Goal: Transaction & Acquisition: Purchase product/service

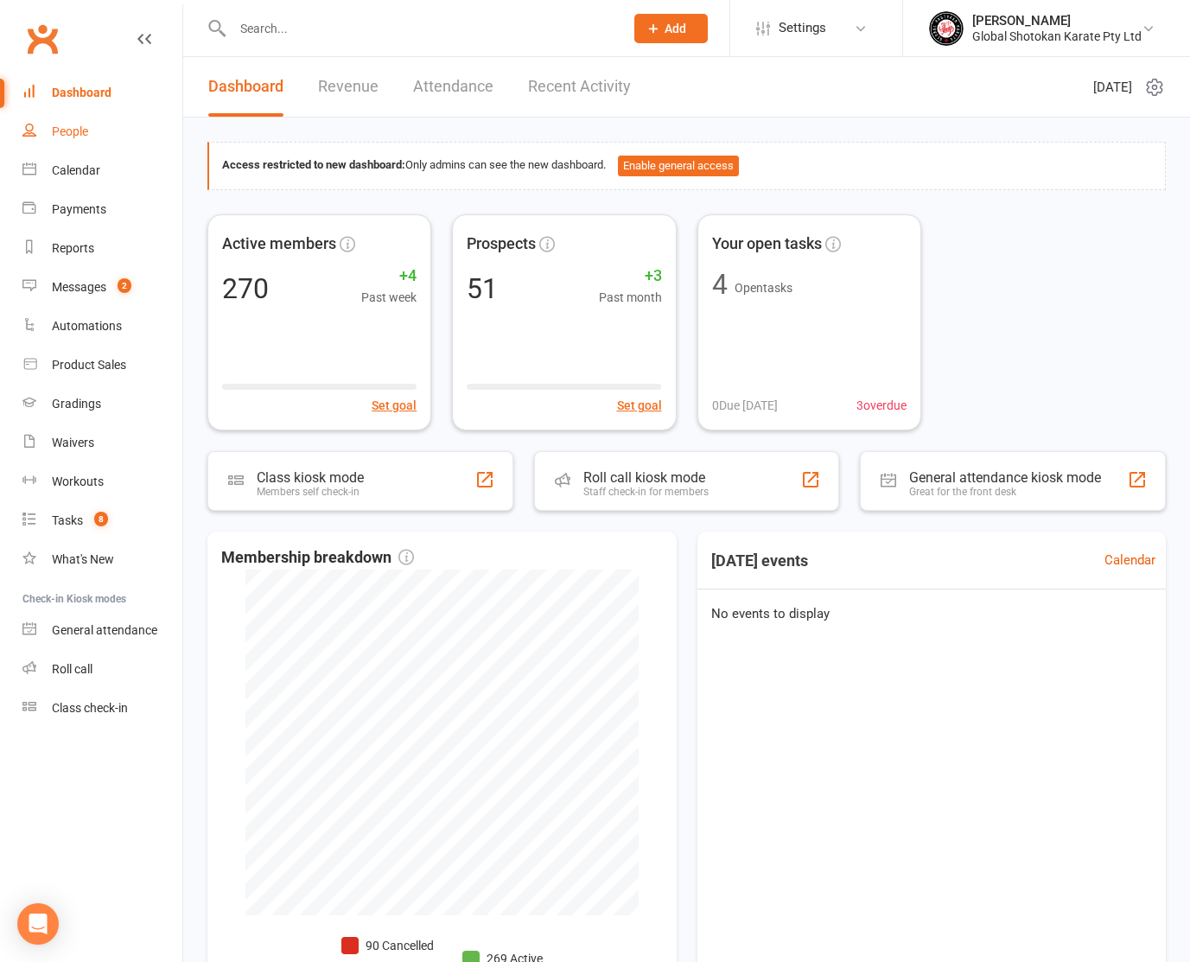
click at [48, 123] on link "People" at bounding box center [102, 131] width 160 height 39
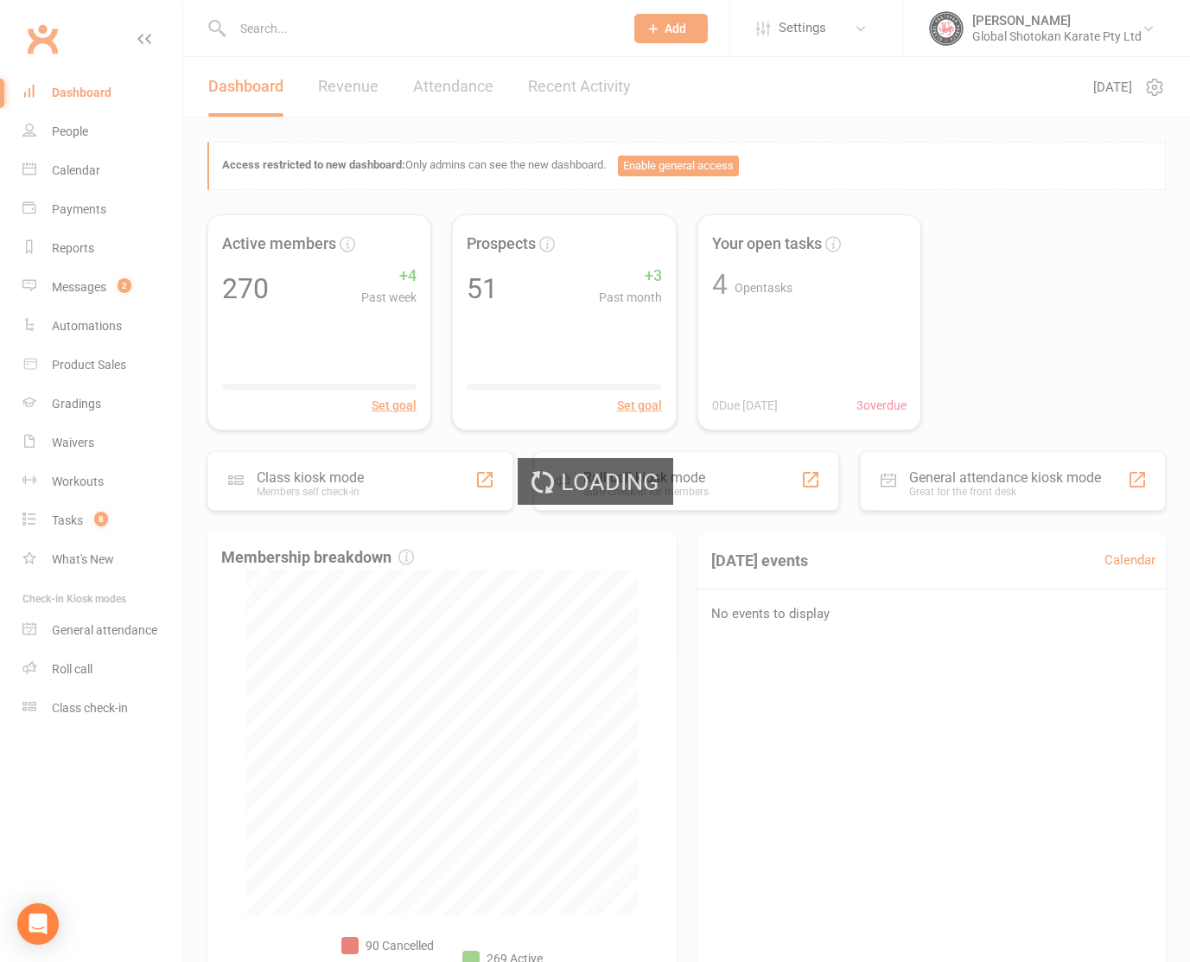
select select "100"
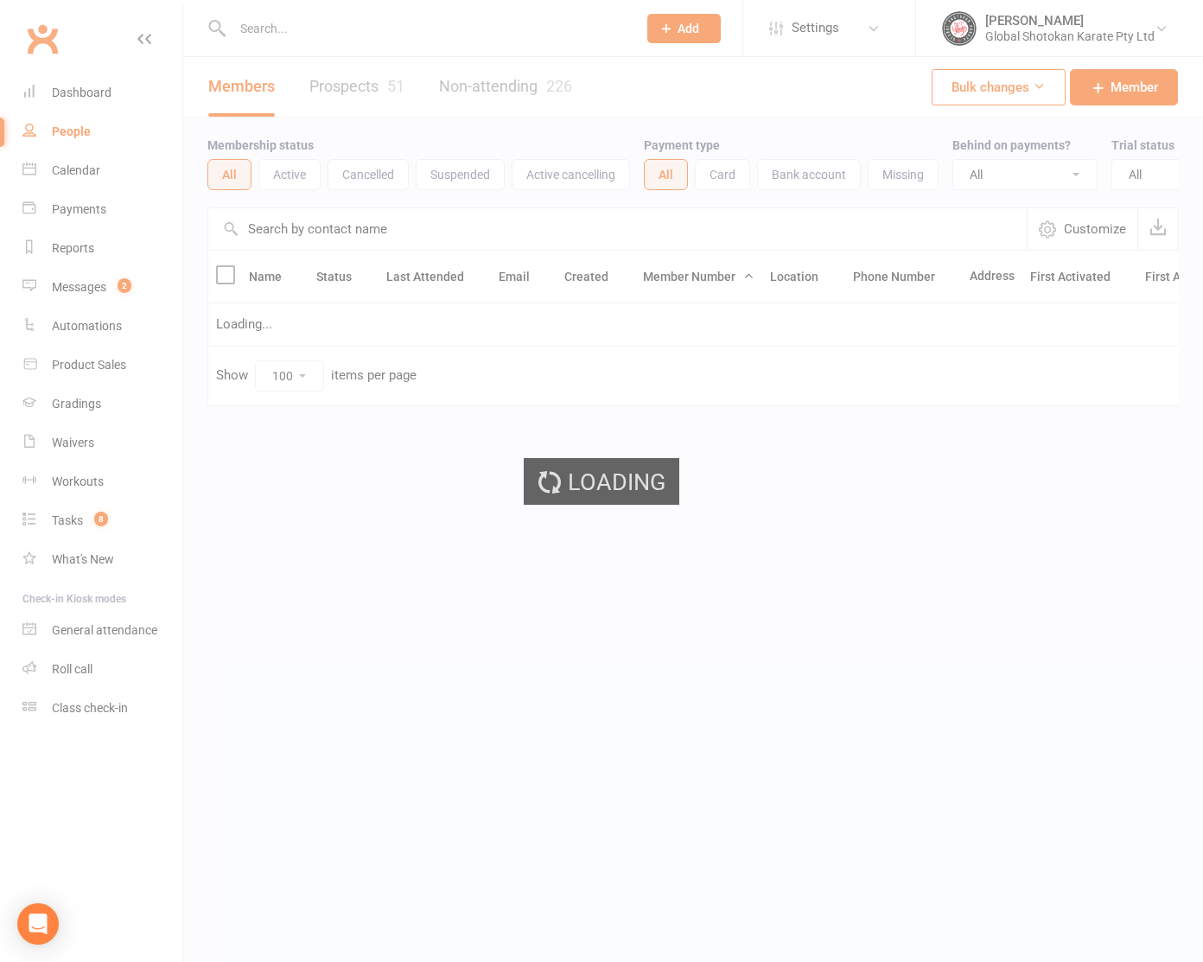
click at [276, 35] on div "Loading" at bounding box center [601, 481] width 1203 height 962
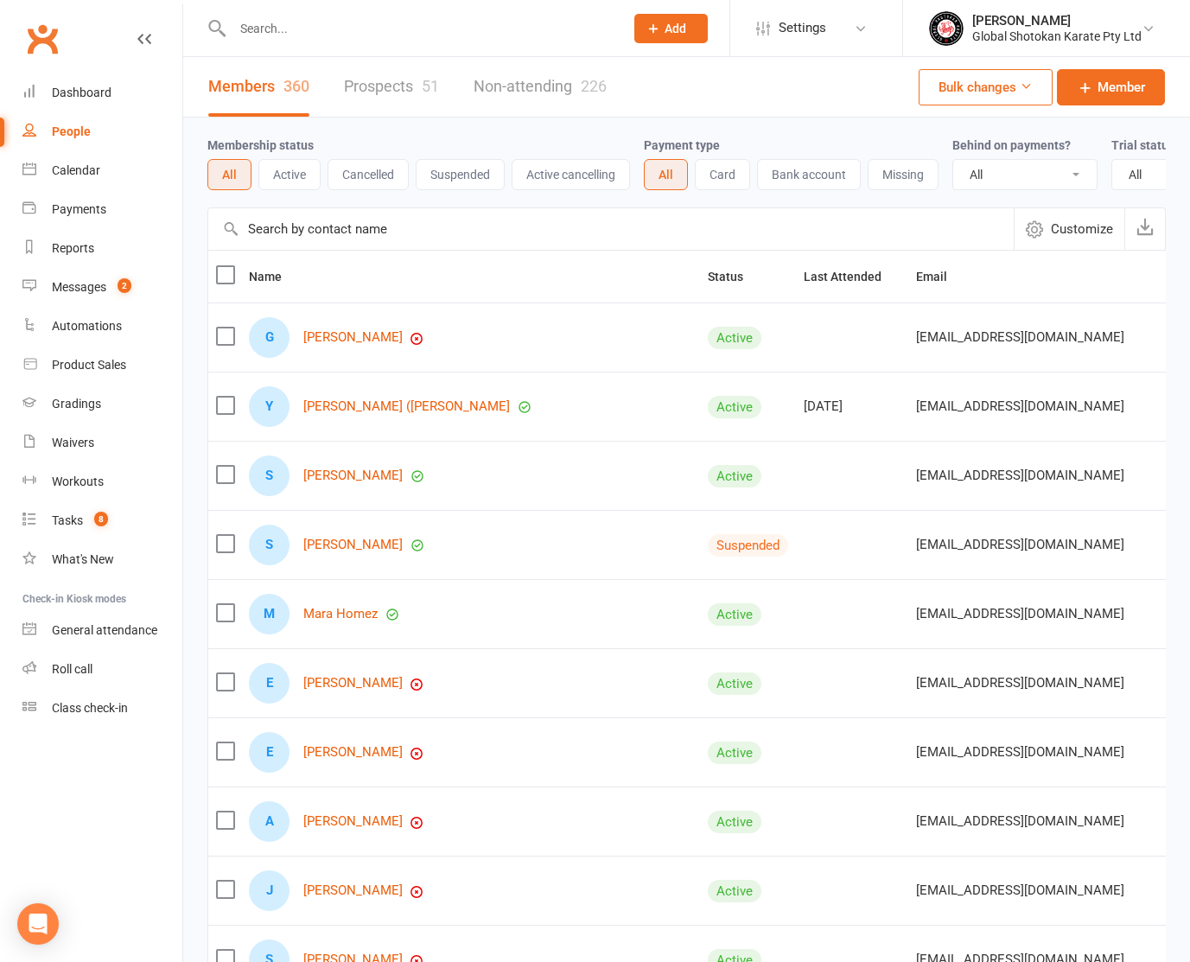
click at [276, 35] on input "text" at bounding box center [419, 28] width 384 height 24
type input "jigi"
click at [277, 95] on td "Jigi Lawal lawlumee@gmail.com" at bounding box center [406, 76] width 397 height 37
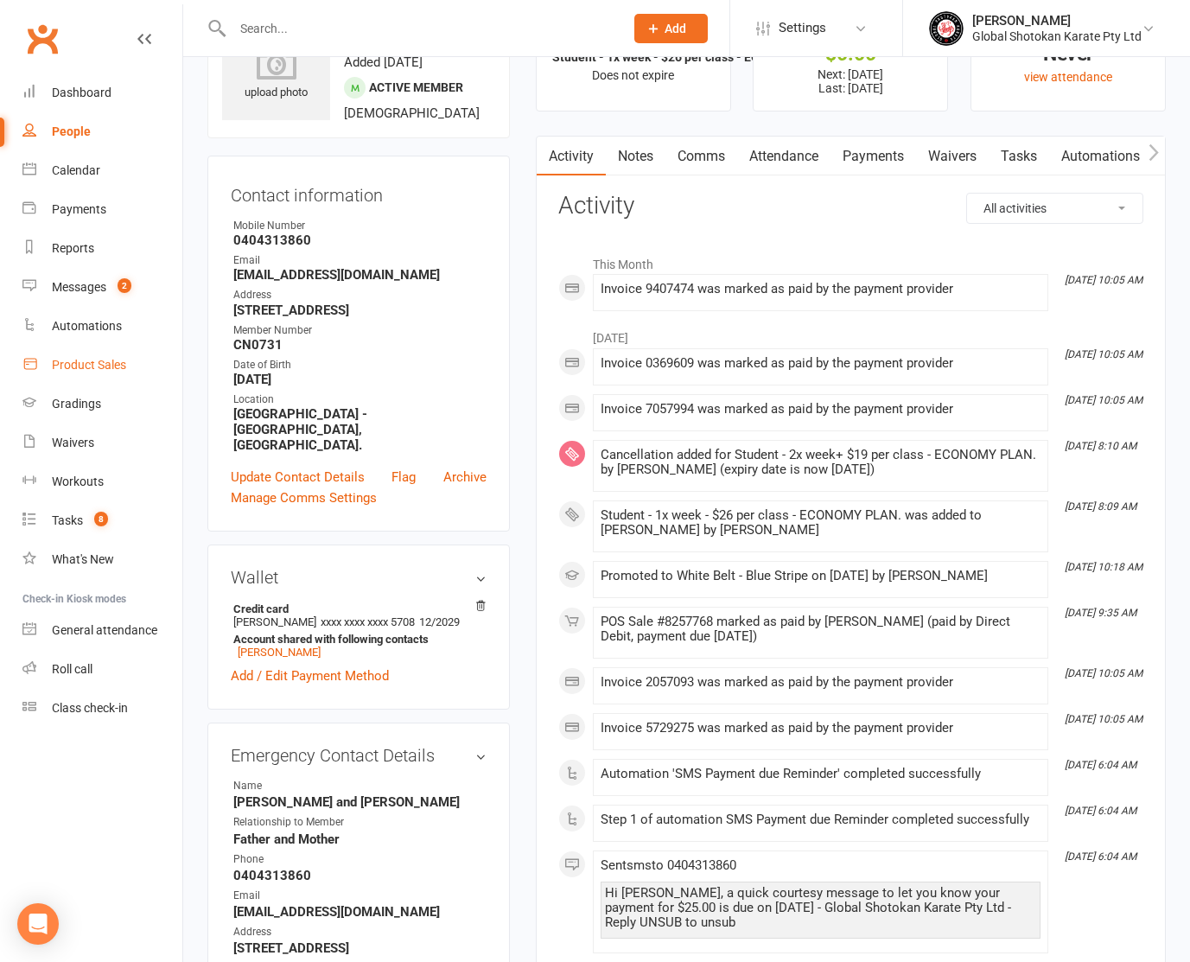
scroll to position [83, 0]
click at [108, 365] on div "Product Sales" at bounding box center [89, 365] width 74 height 14
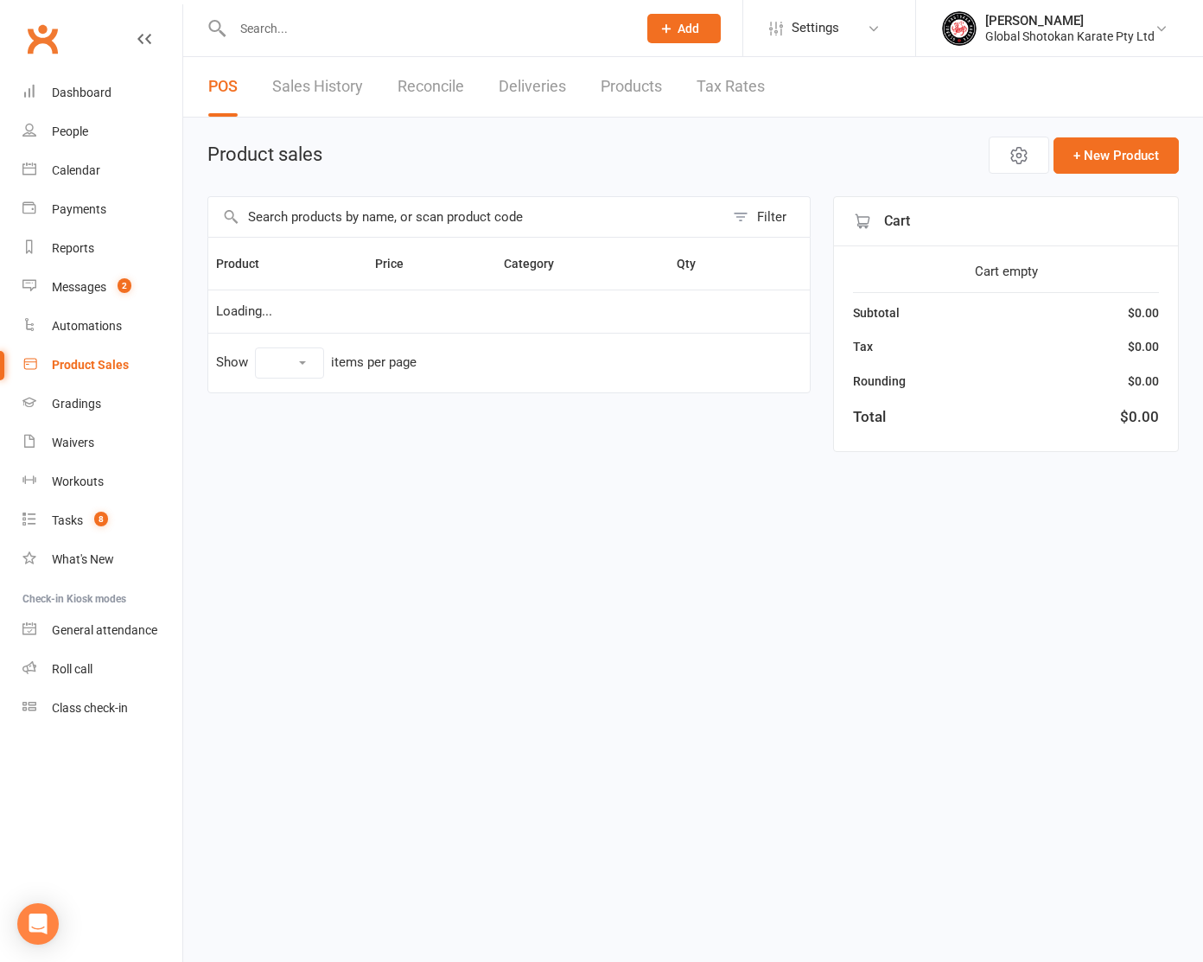
select select "100"
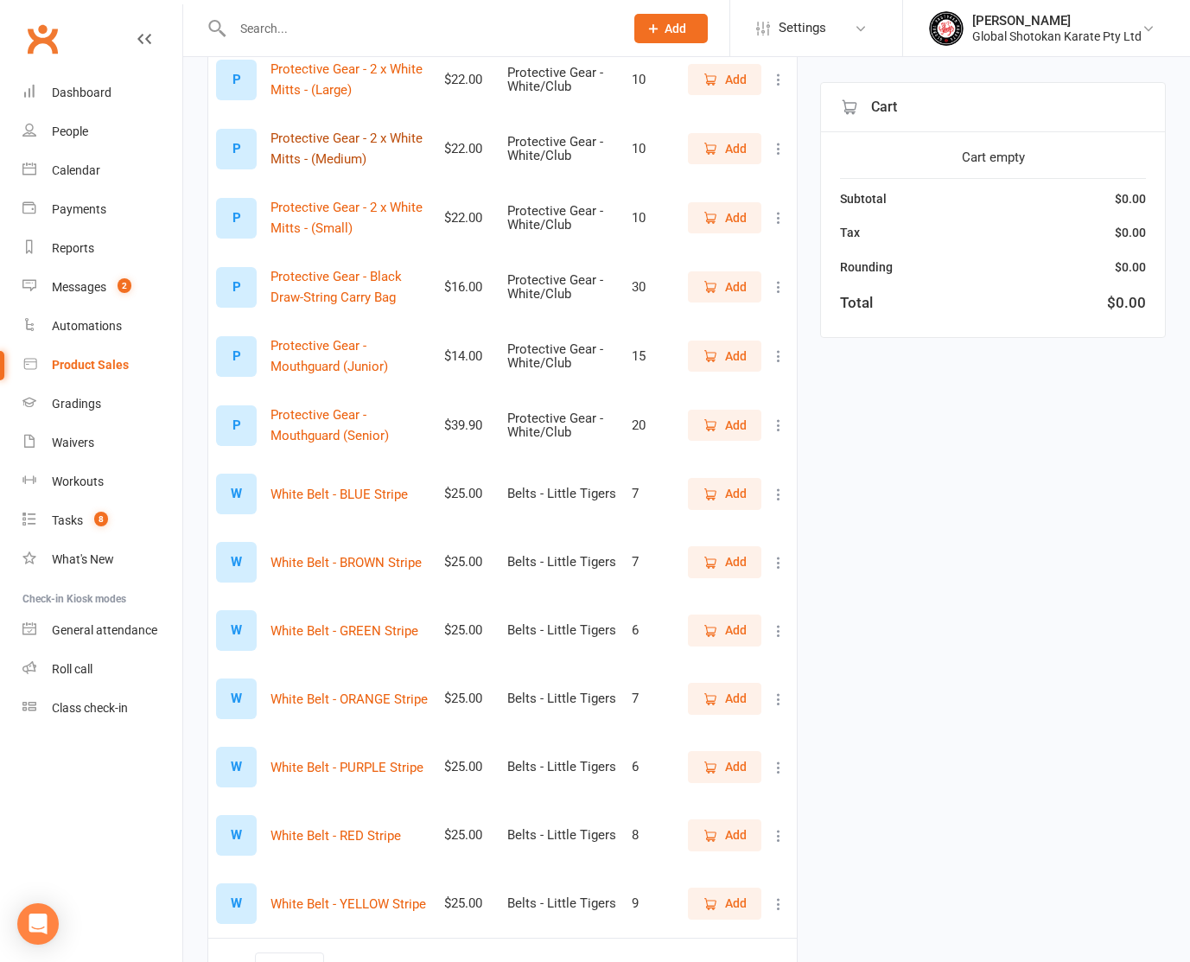
scroll to position [1841, 0]
click at [753, 752] on button "Add" at bounding box center [724, 767] width 73 height 31
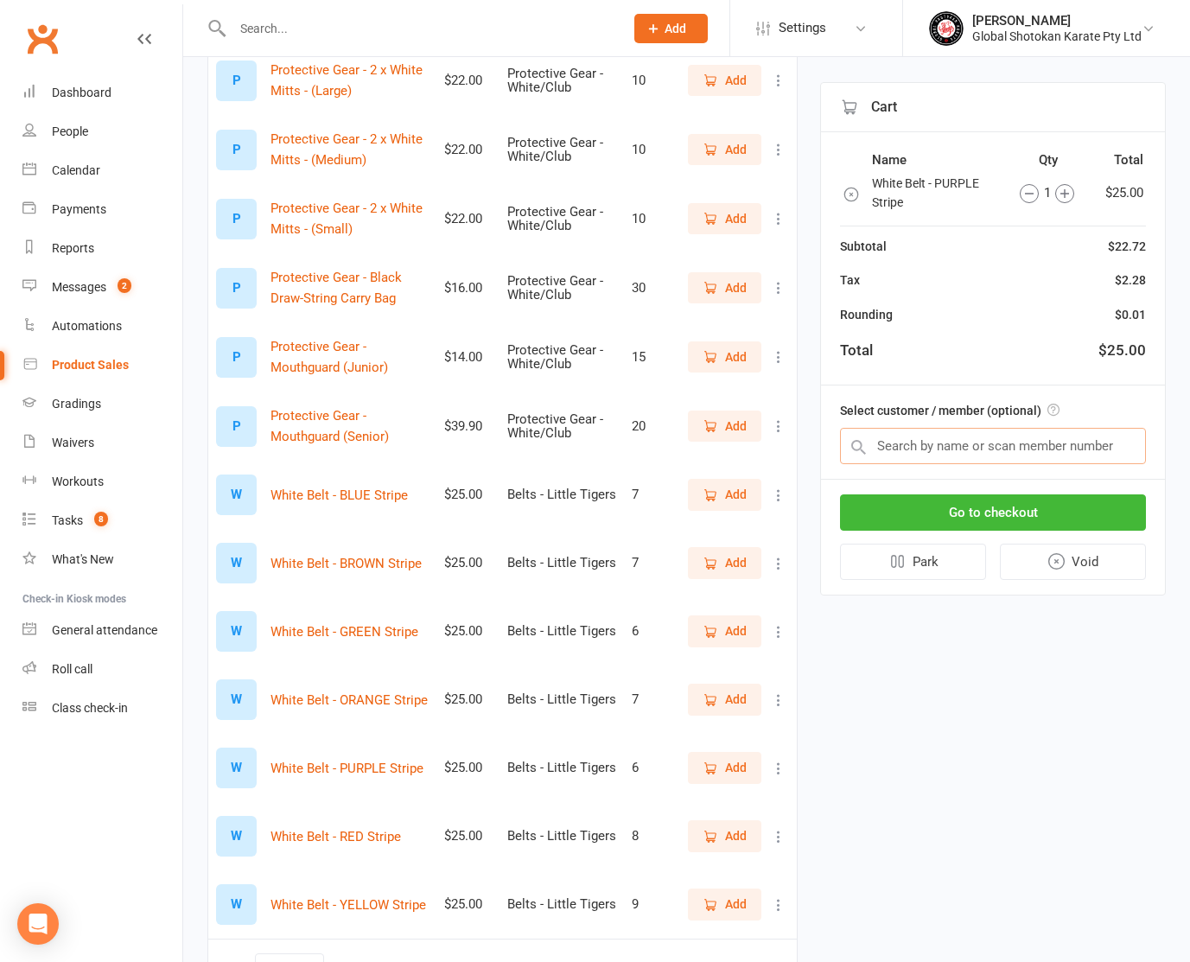
click at [946, 445] on input "text" at bounding box center [993, 446] width 306 height 36
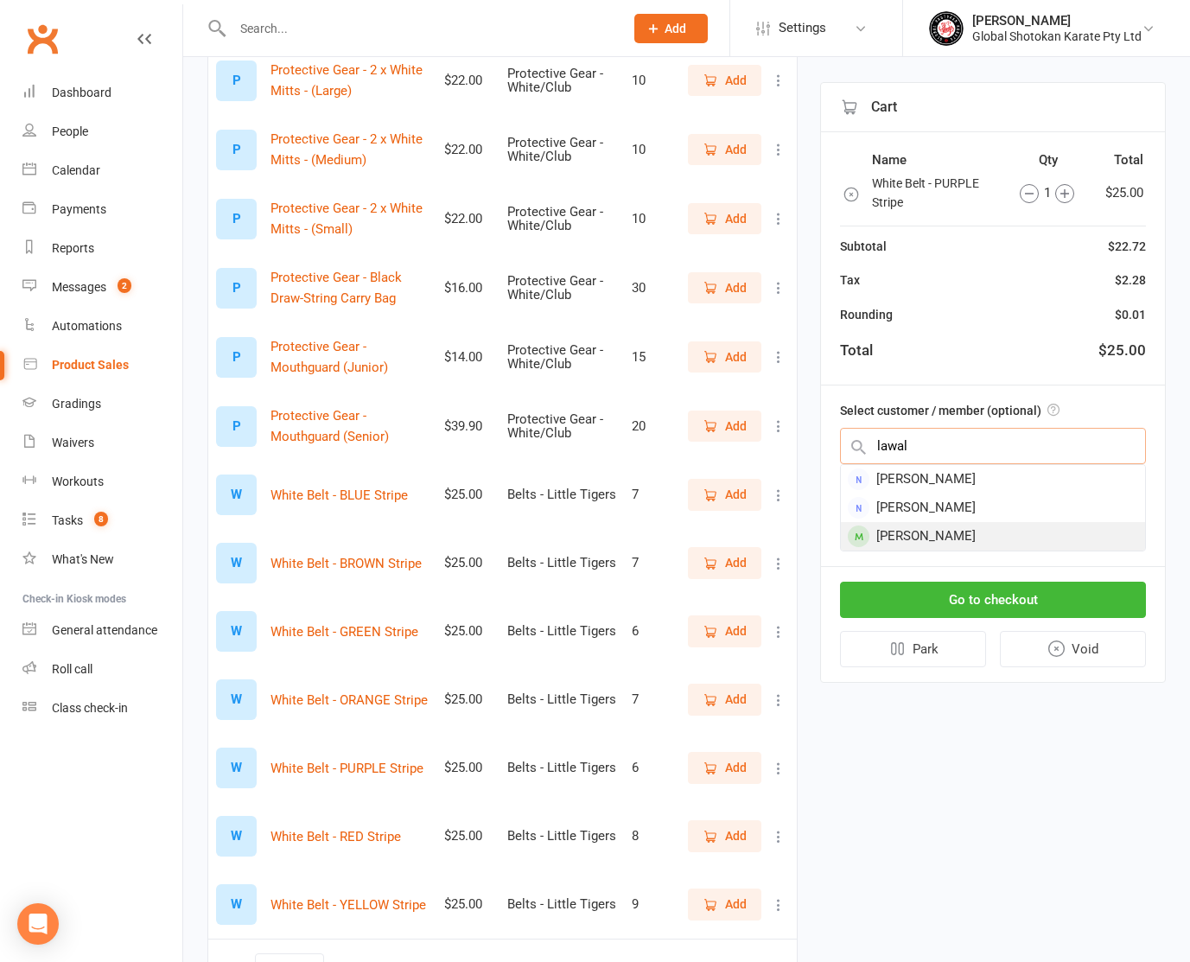
type input "lawal"
click at [934, 531] on div "[PERSON_NAME]" at bounding box center [993, 536] width 304 height 29
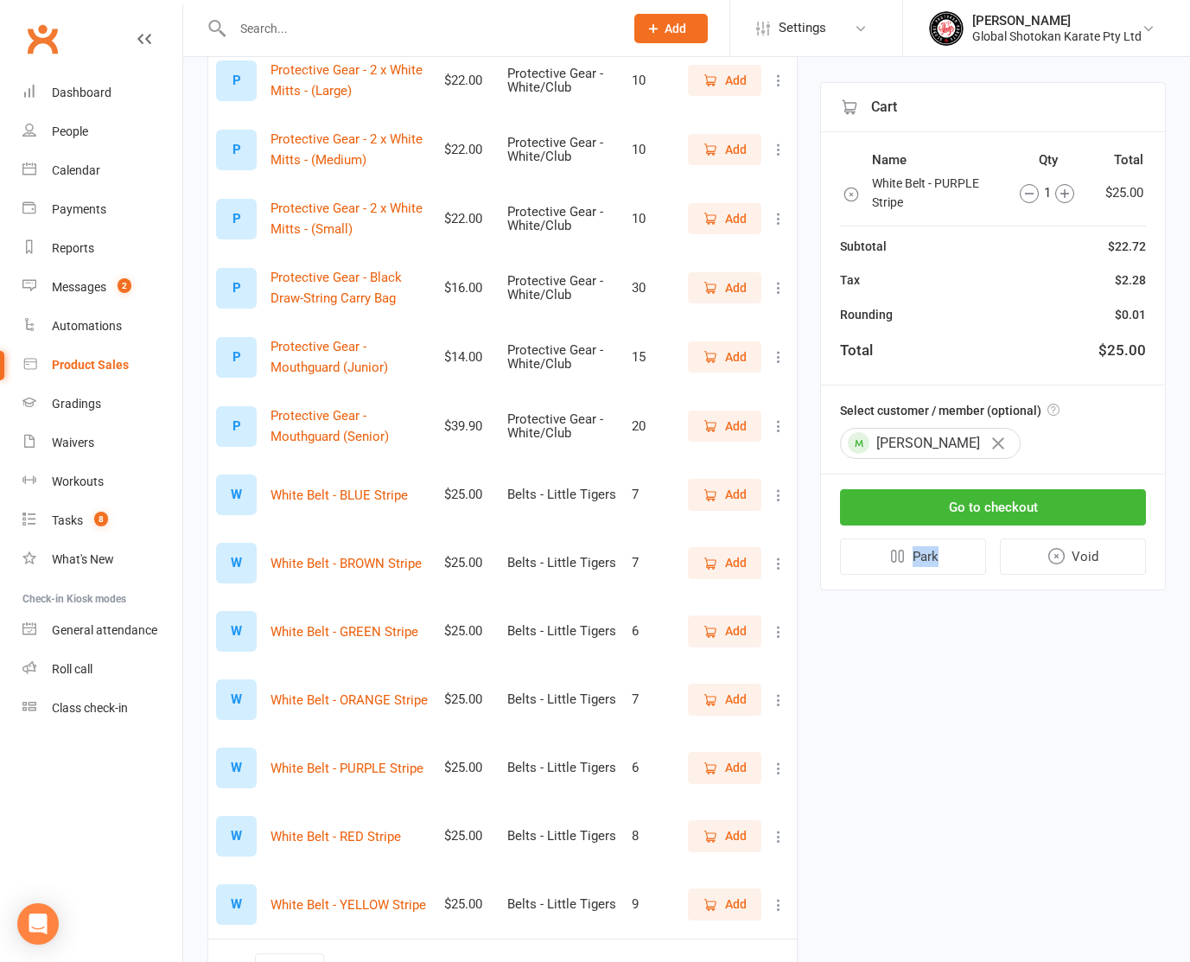
click at [934, 531] on div "Go to checkout Park Void" at bounding box center [993, 531] width 344 height 115
click at [966, 506] on button "Go to checkout" at bounding box center [993, 507] width 306 height 36
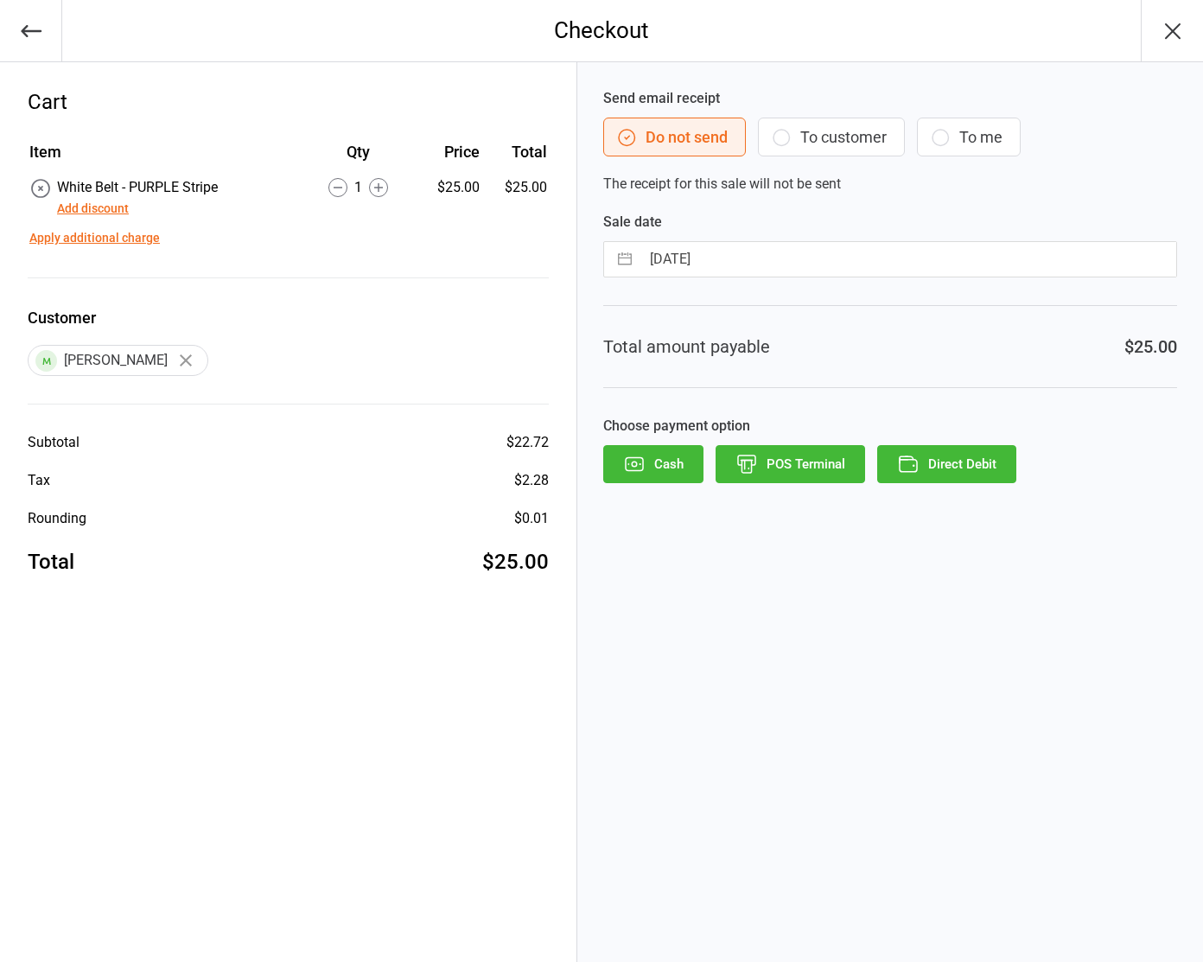
click at [1013, 457] on button "Direct Debit" at bounding box center [946, 464] width 139 height 38
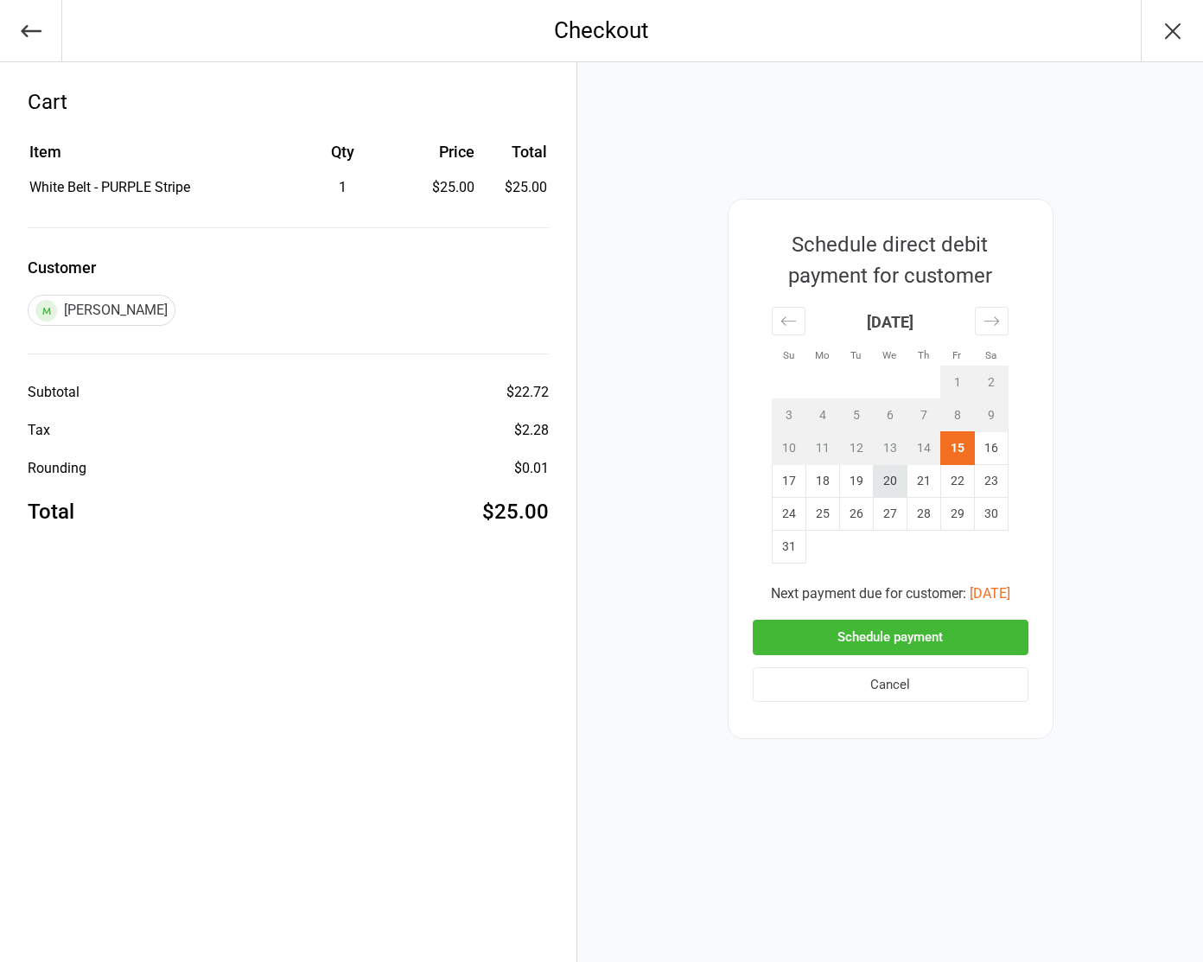
click at [888, 481] on td "20" at bounding box center [890, 481] width 34 height 33
click at [886, 635] on button "Schedule payment" at bounding box center [891, 636] width 276 height 35
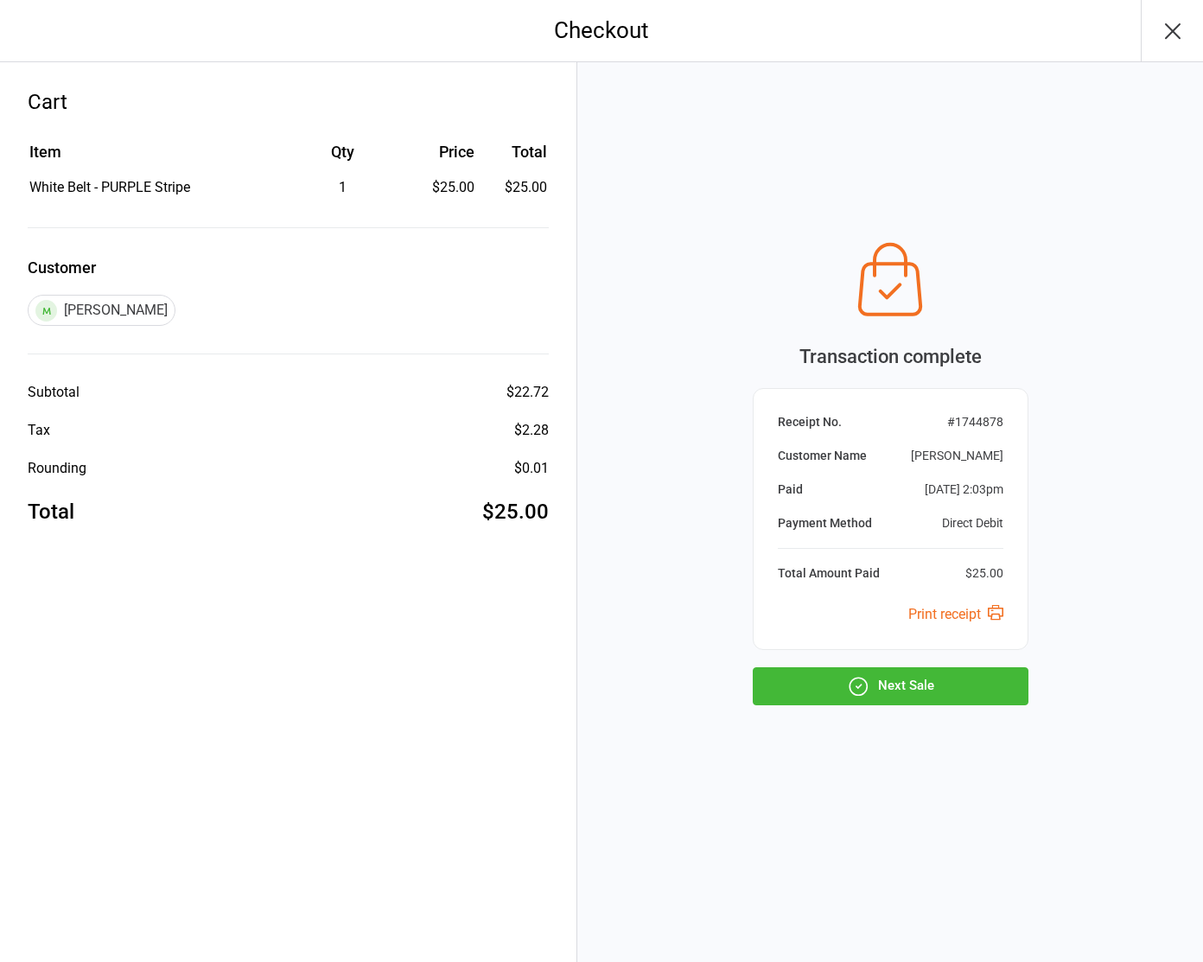
click at [898, 672] on button "Next Sale" at bounding box center [891, 686] width 276 height 38
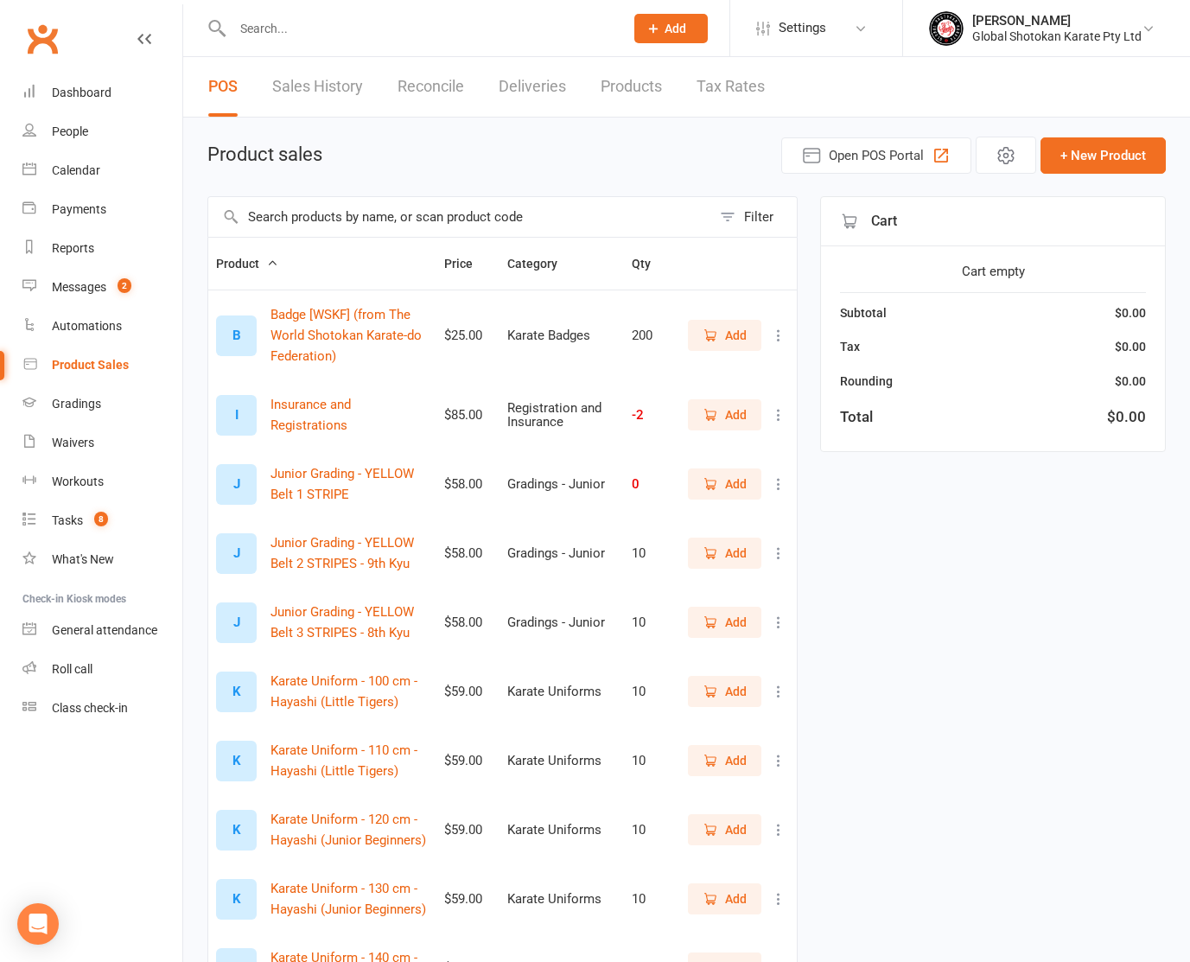
select select "100"
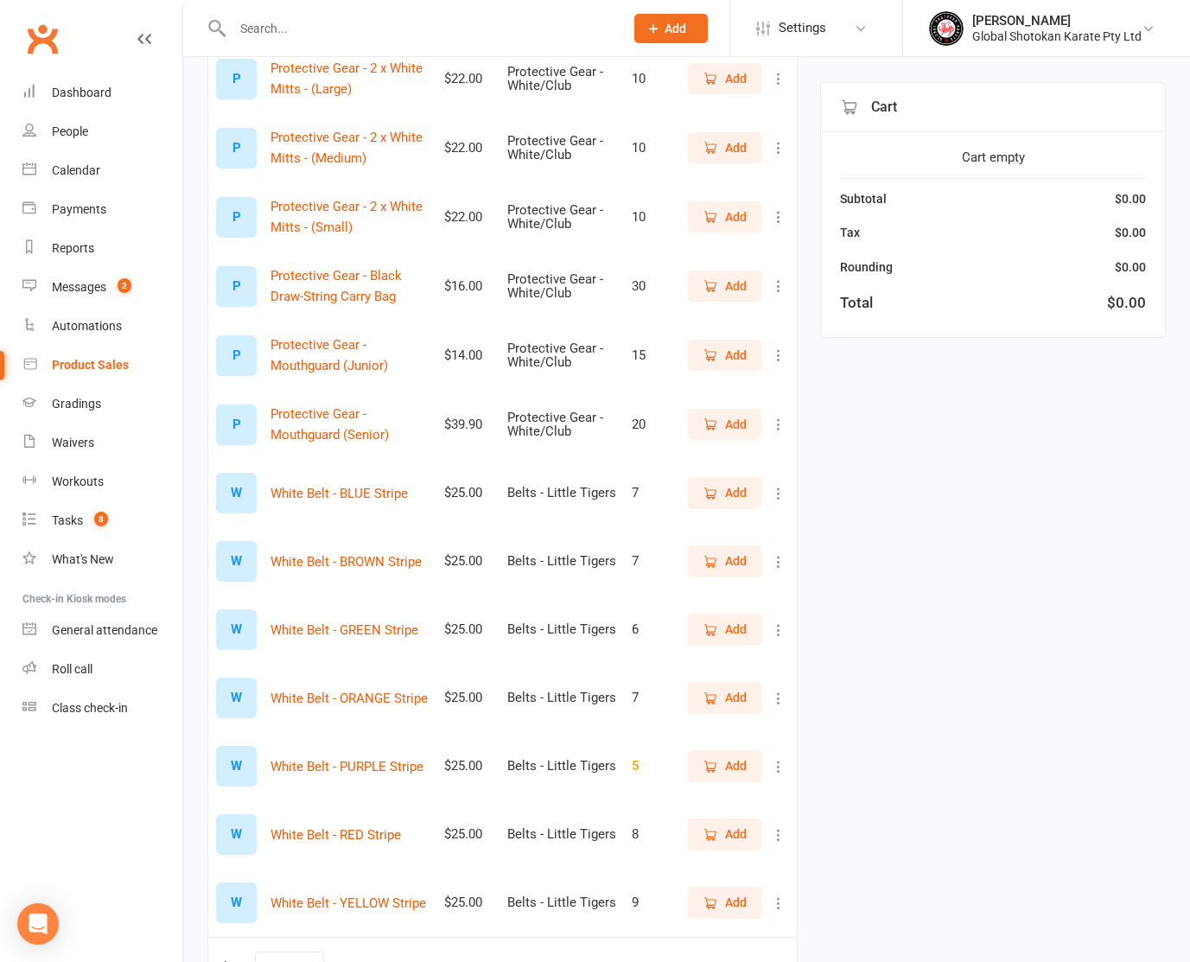
scroll to position [1841, 0]
click at [740, 485] on span "Add" at bounding box center [736, 494] width 22 height 19
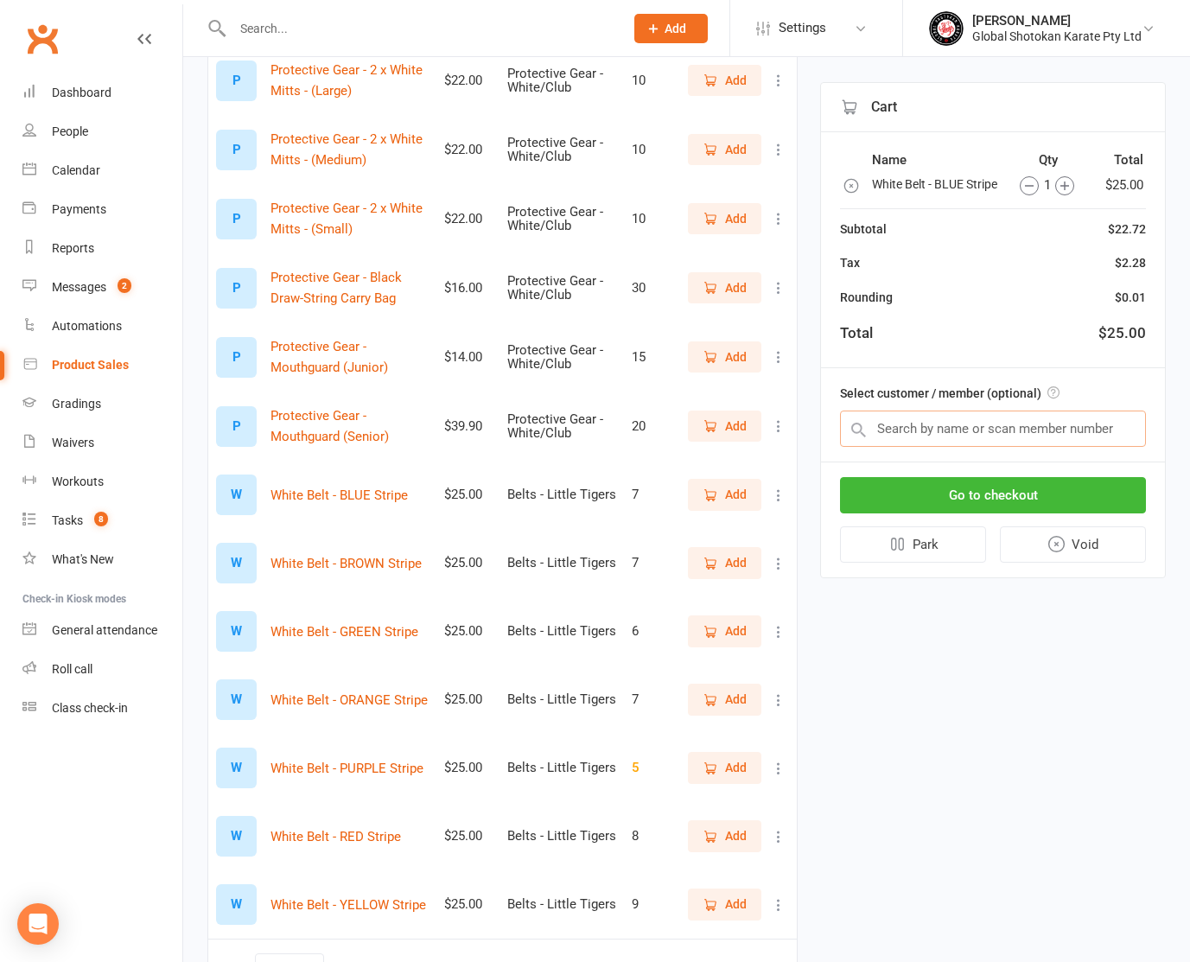
click at [917, 445] on input "text" at bounding box center [993, 428] width 306 height 36
type input "wellard"
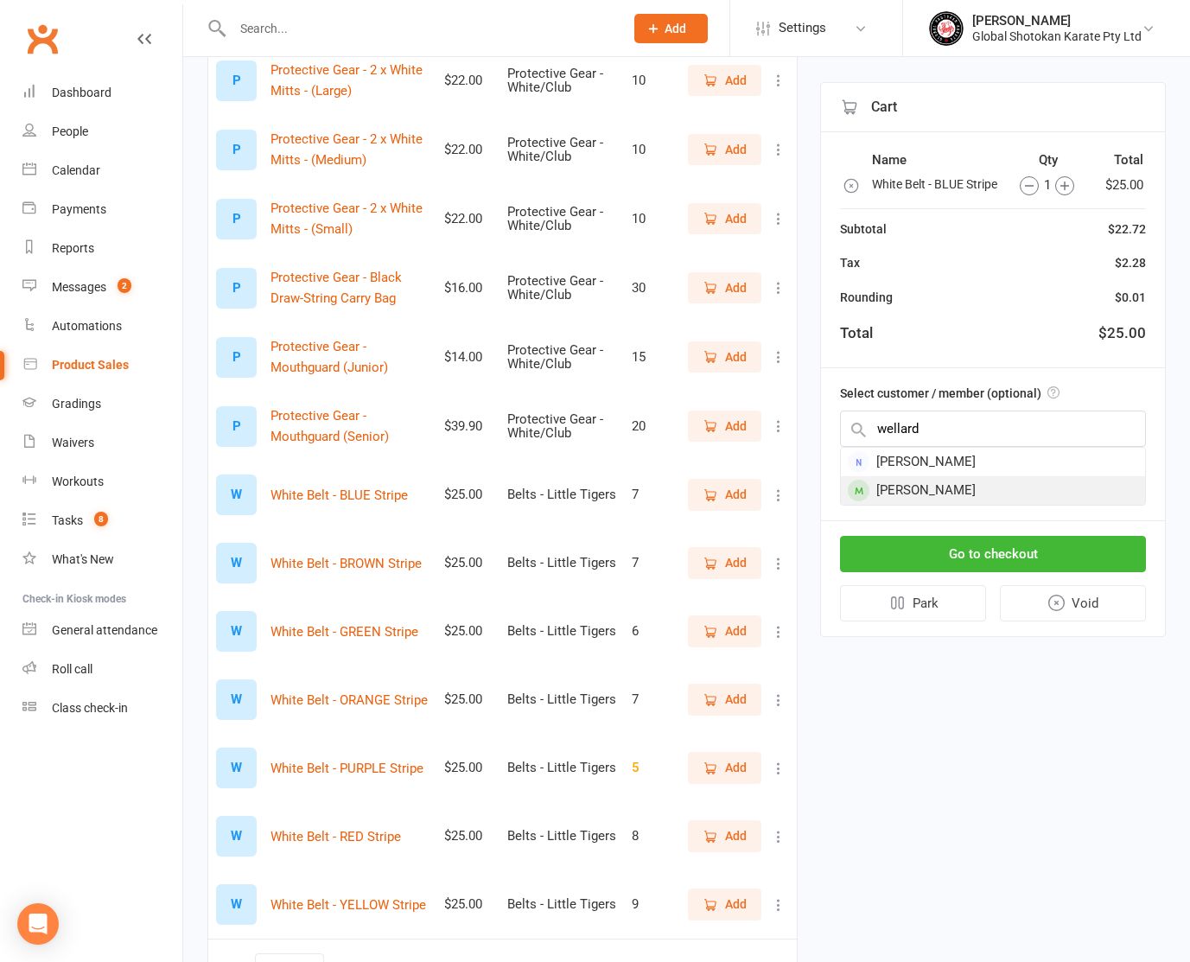
scroll to position [1842, 0]
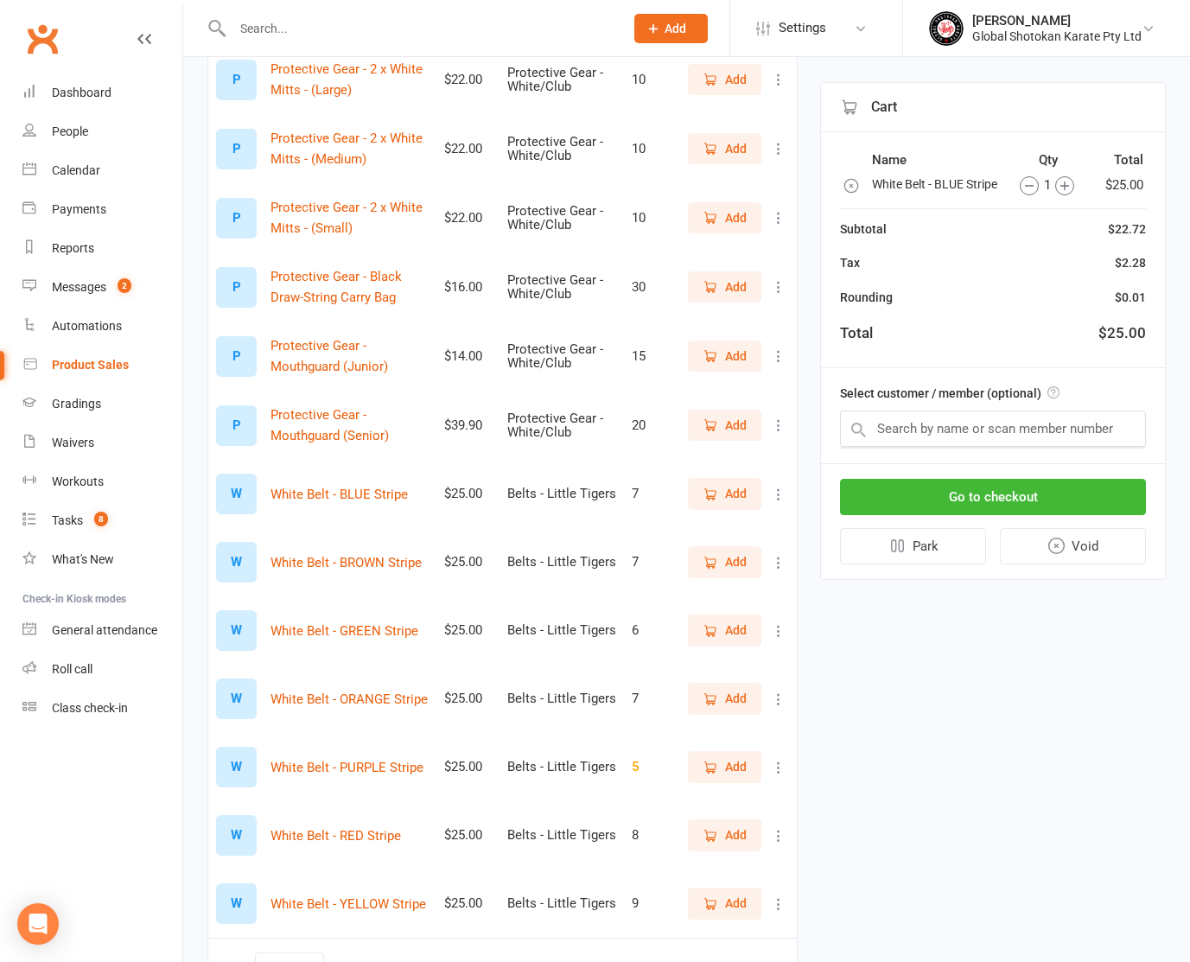
click at [931, 500] on button "Go to checkout" at bounding box center [993, 497] width 306 height 36
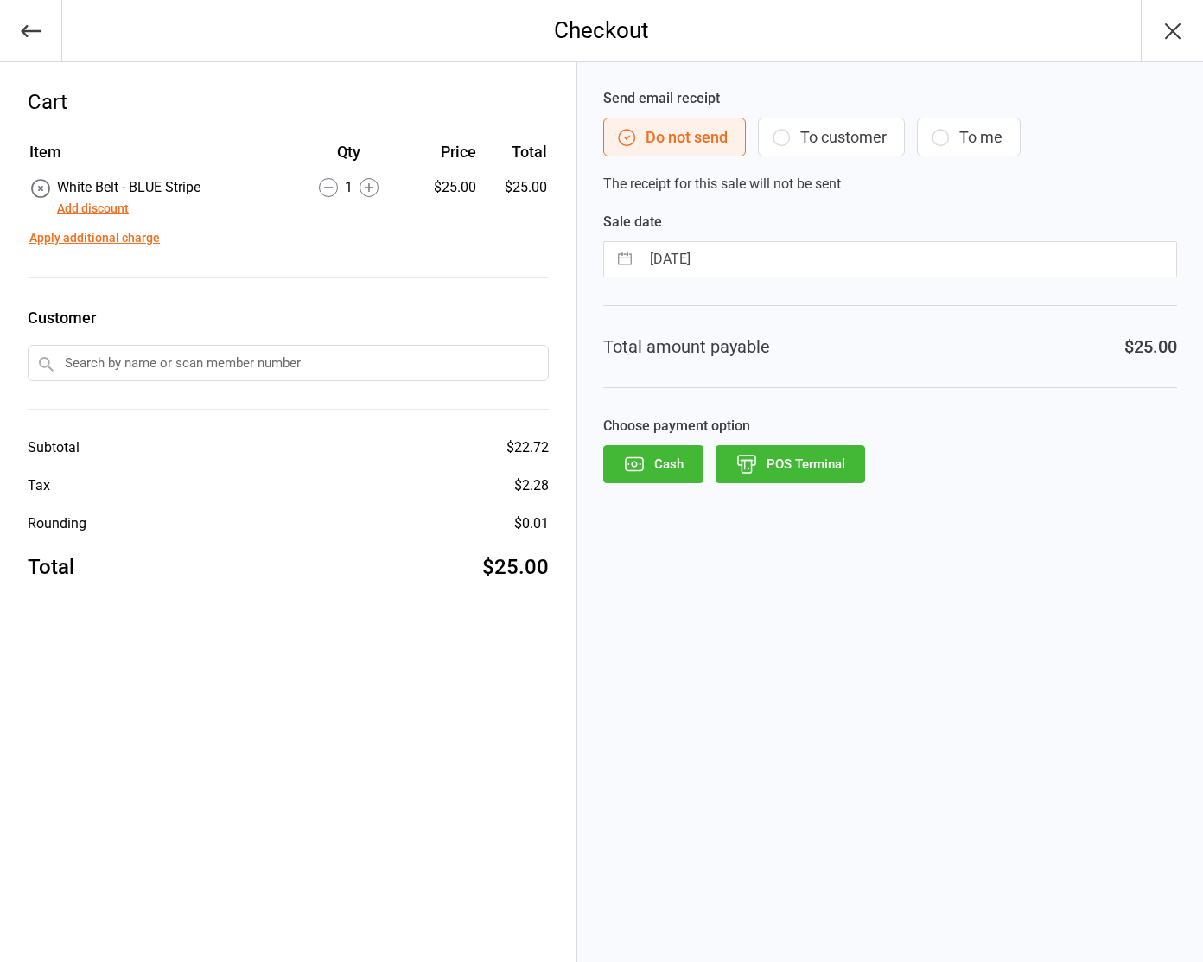
click at [301, 357] on input "text" at bounding box center [288, 363] width 521 height 36
type input "Sebastian"
click at [308, 365] on input "text" at bounding box center [288, 363] width 521 height 36
type input "wellar"
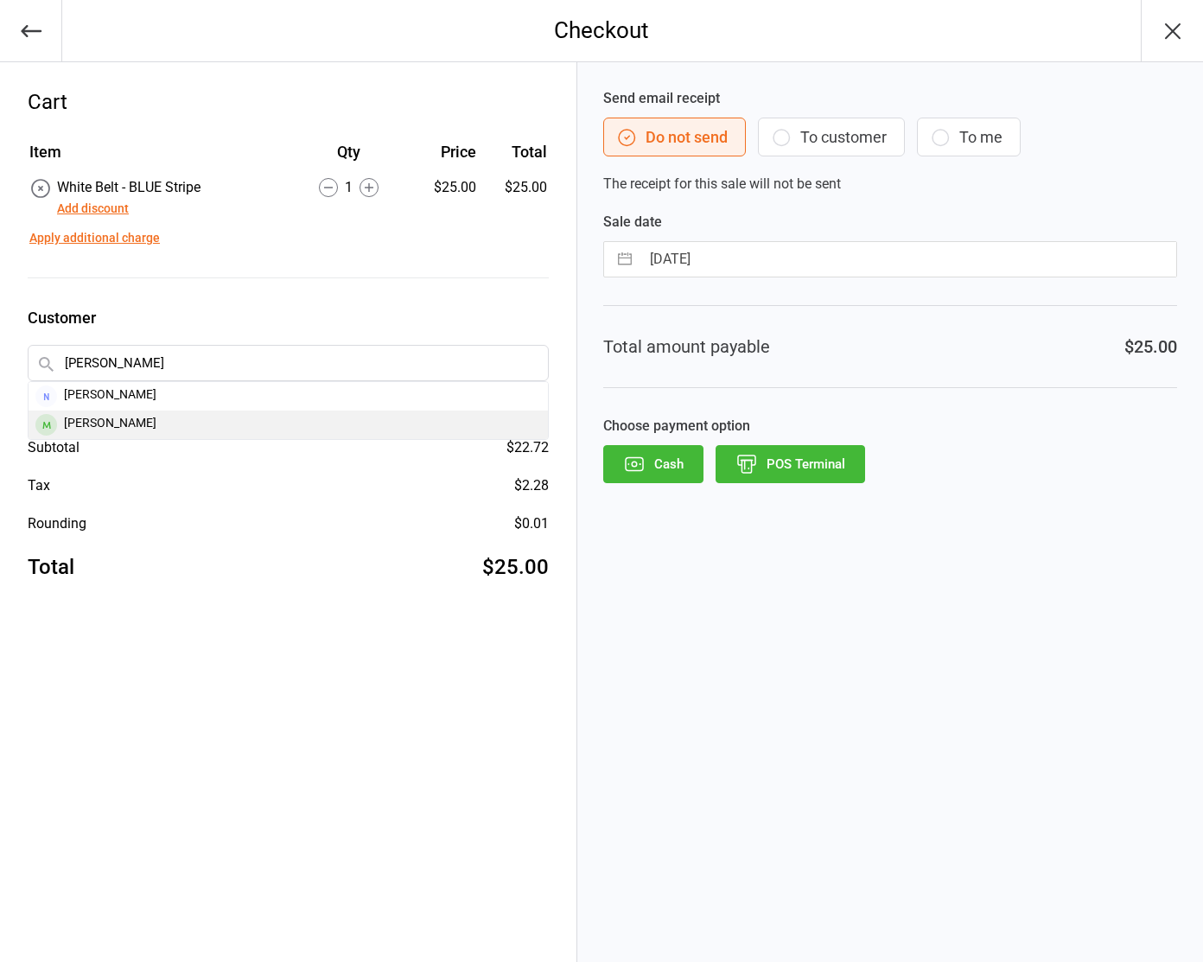
drag, startPoint x: 252, startPoint y: 410, endPoint x: 253, endPoint y: 422, distance: 12.1
click at [253, 422] on div "Sebastion Wellard" at bounding box center [288, 424] width 519 height 29
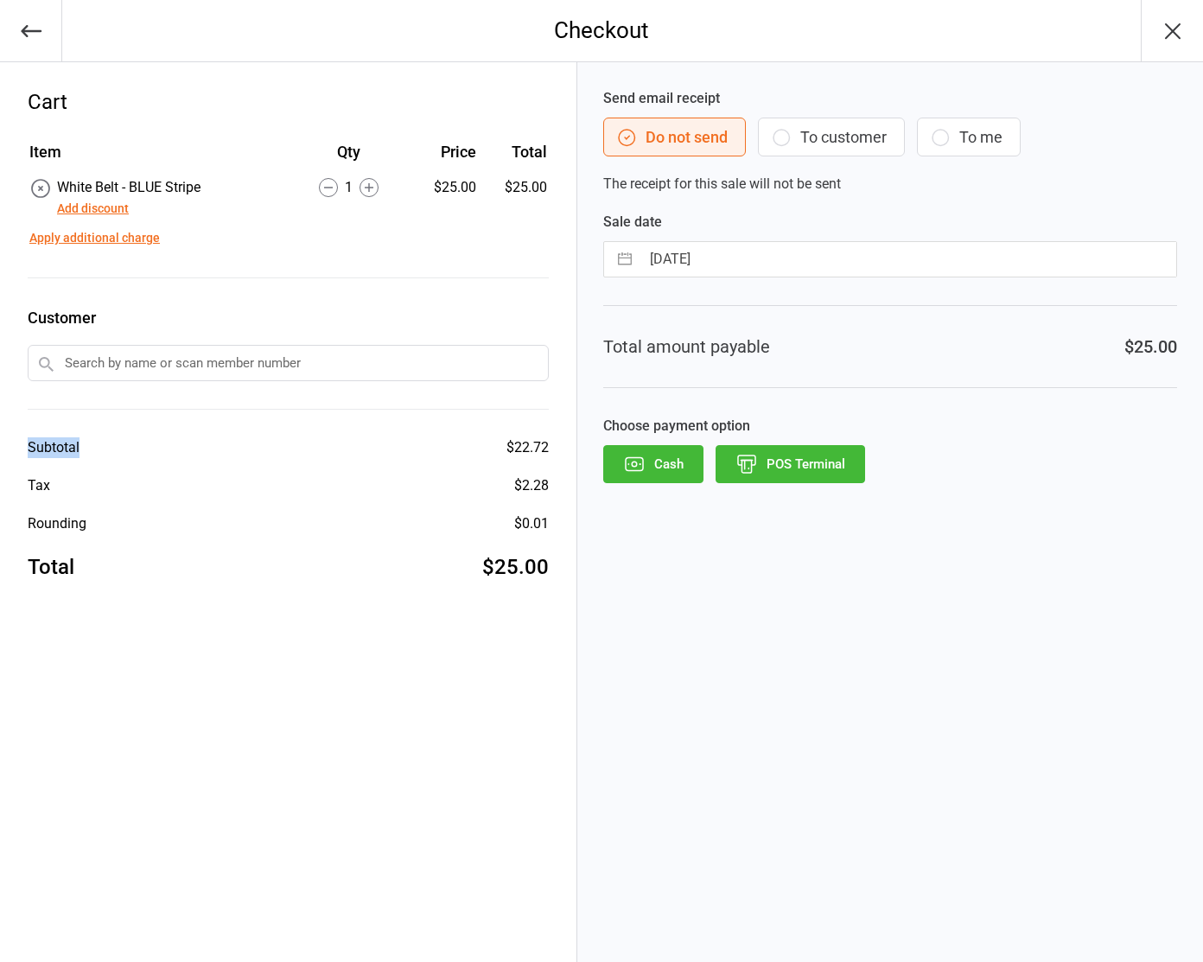
click at [253, 422] on div "Item Qty Price Total White Belt - BLUE Stripe Add discount 1 $25.00 $25.00 Appl…" at bounding box center [288, 360] width 521 height 444
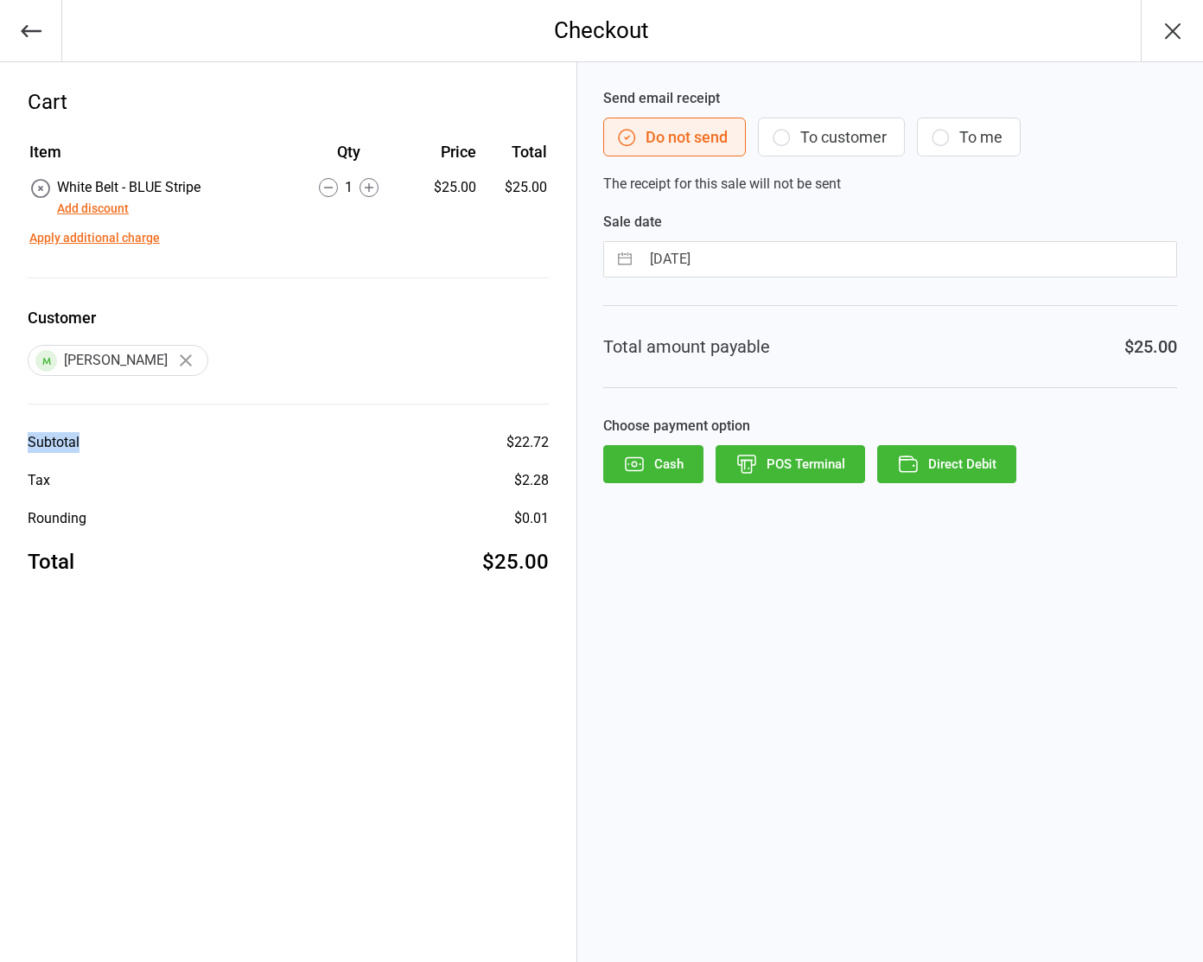
scroll to position [0, 0]
click at [982, 461] on button "Direct Debit" at bounding box center [946, 464] width 139 height 38
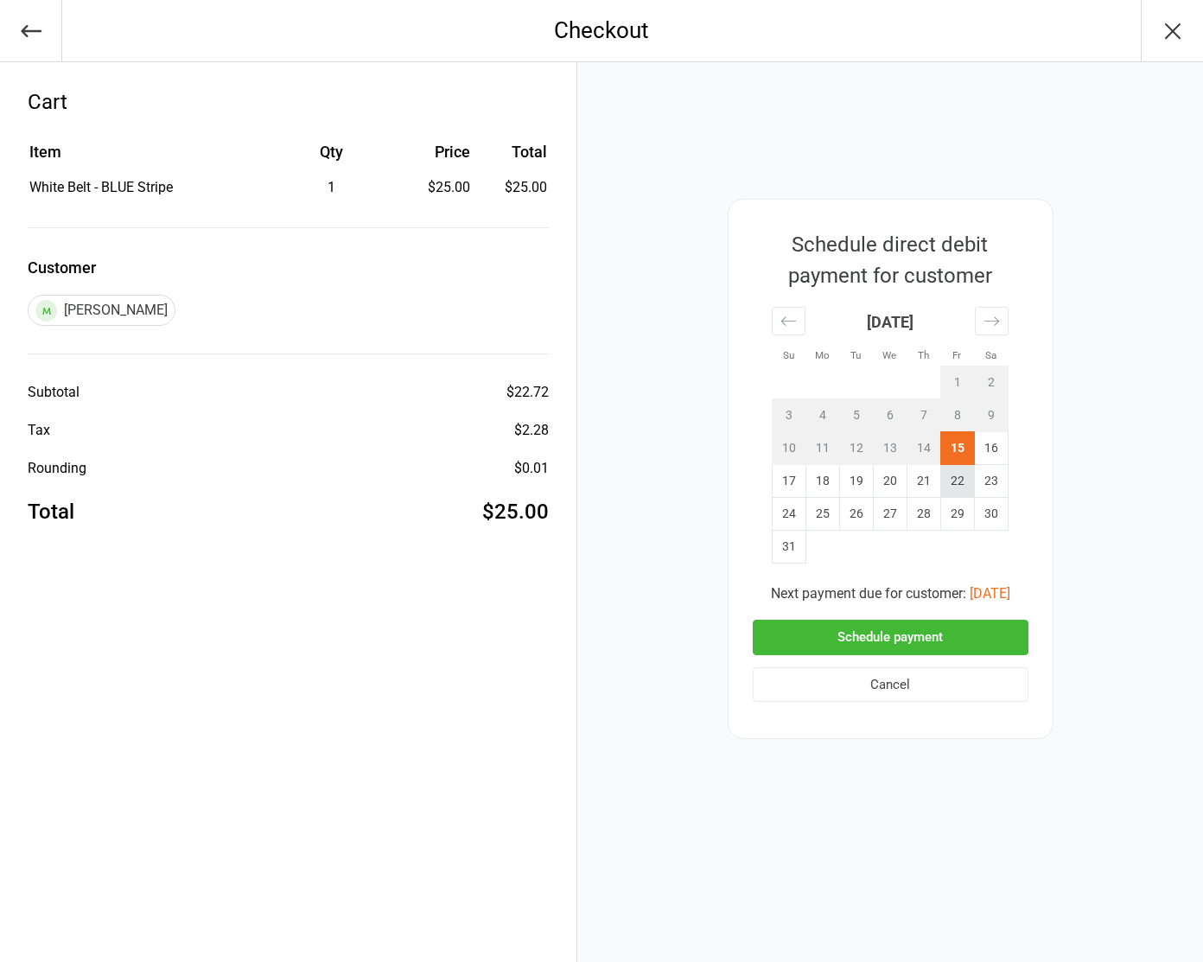
click at [948, 486] on td "22" at bounding box center [957, 481] width 34 height 33
click at [915, 637] on button "Schedule payment" at bounding box center [891, 636] width 276 height 35
